Goal: Task Accomplishment & Management: Manage account settings

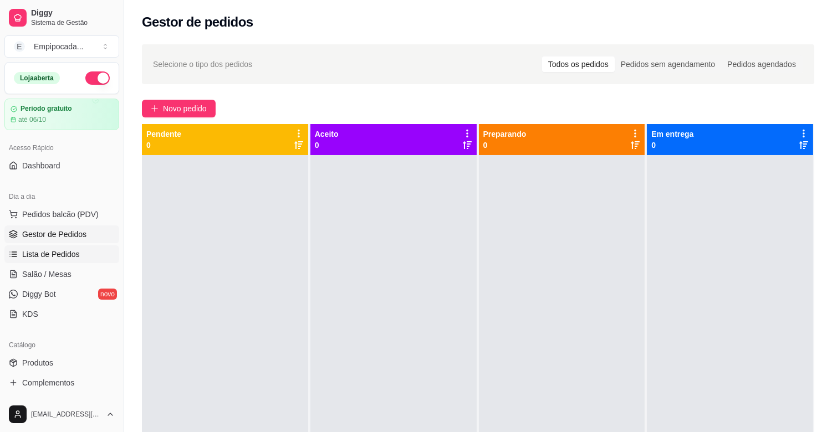
click at [69, 256] on span "Lista de Pedidos" at bounding box center [51, 254] width 58 height 11
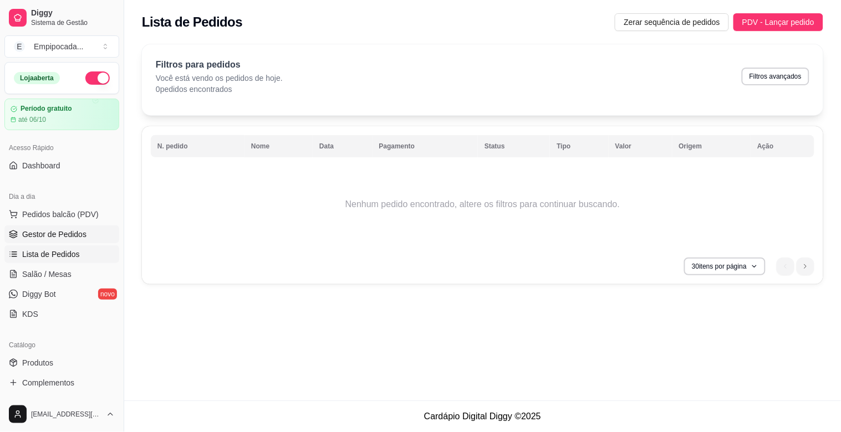
click at [64, 242] on link "Gestor de Pedidos" at bounding box center [61, 235] width 115 height 18
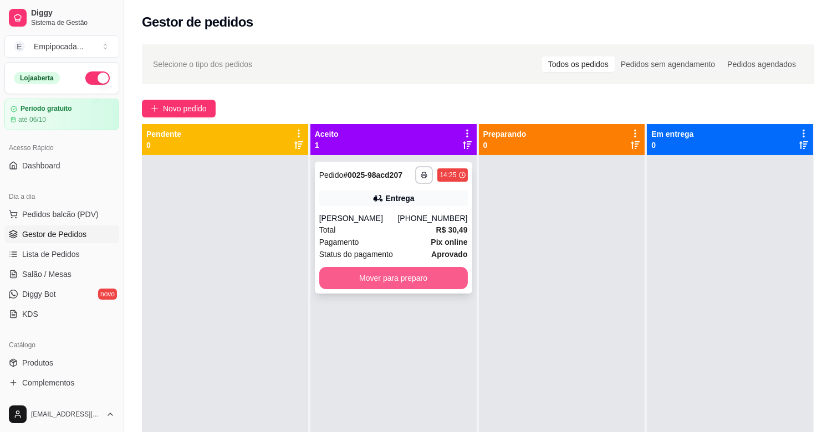
click at [429, 279] on button "Mover para preparo" at bounding box center [393, 278] width 149 height 22
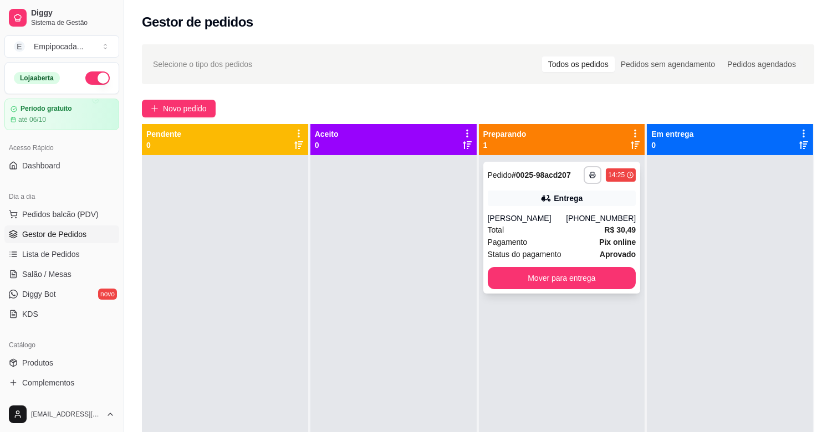
click at [516, 233] on div "Total R$ 30,49" at bounding box center [562, 230] width 149 height 12
click at [544, 217] on div "[PERSON_NAME]" at bounding box center [527, 218] width 79 height 11
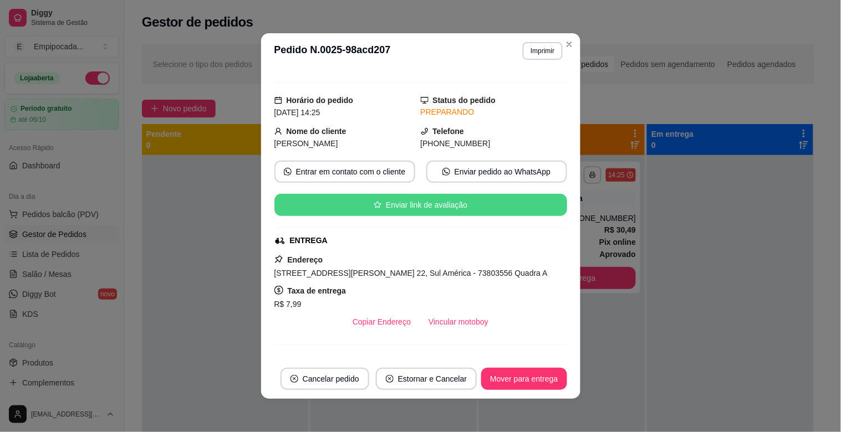
scroll to position [62, 0]
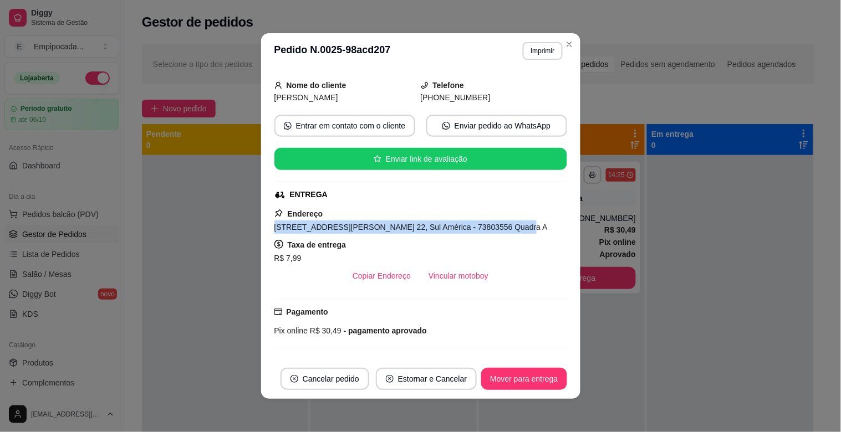
drag, startPoint x: 271, startPoint y: 228, endPoint x: 489, endPoint y: 221, distance: 218.6
click at [489, 221] on div "[STREET_ADDRESS][PERSON_NAME] 22, Sul América - 73803556 Quadra A" at bounding box center [420, 227] width 293 height 13
copy span "[STREET_ADDRESS][PERSON_NAME] 22, Sul América - 73803556 Quadra A"
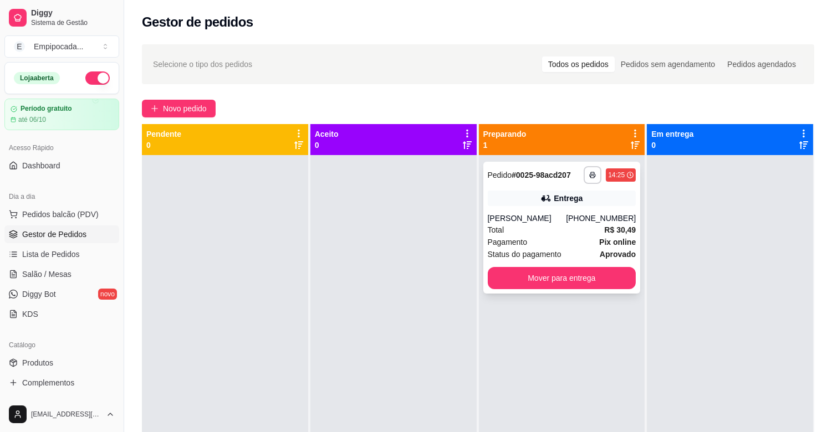
click at [558, 213] on div "[PERSON_NAME]" at bounding box center [527, 218] width 79 height 11
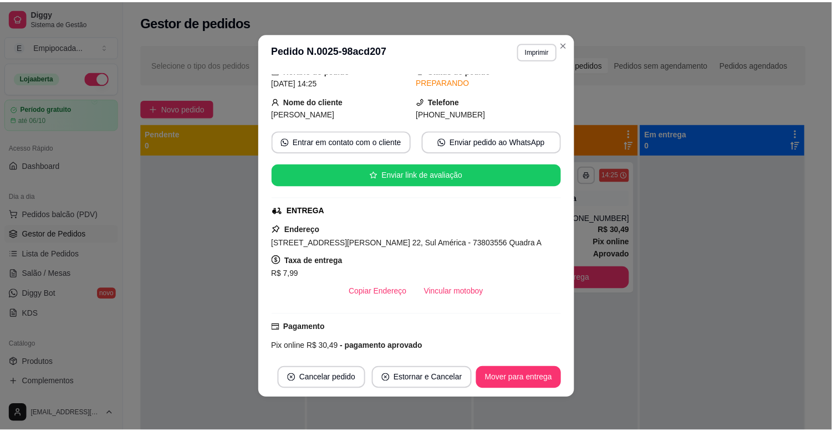
scroll to position [123, 0]
